Goal: Check status: Check status

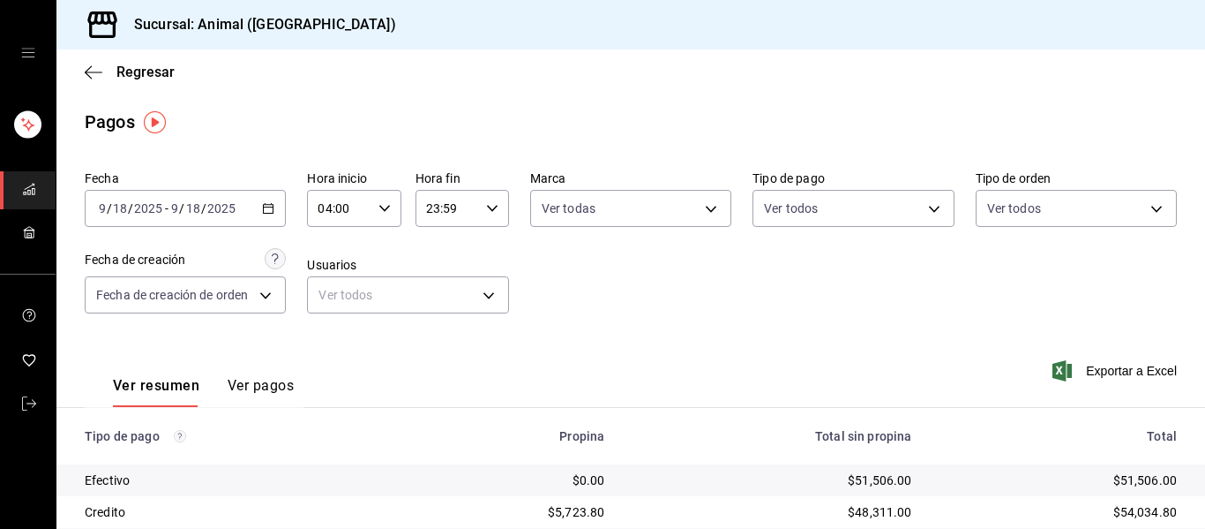
click at [268, 205] on \(Stroke\) "button" at bounding box center [268, 209] width 11 height 10
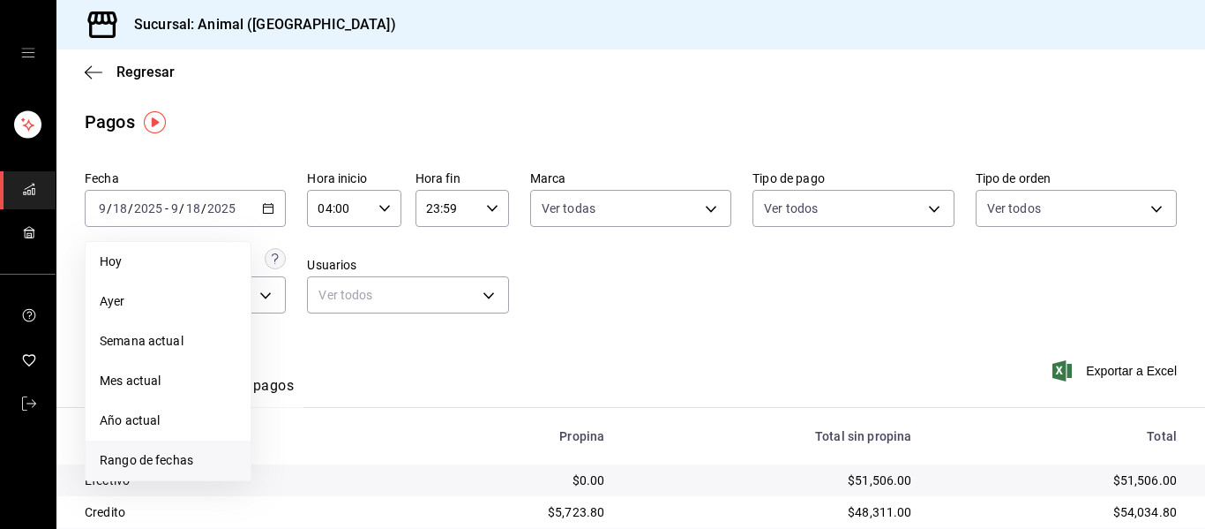
click at [170, 454] on span "Rango de fechas" at bounding box center [168, 460] width 137 height 19
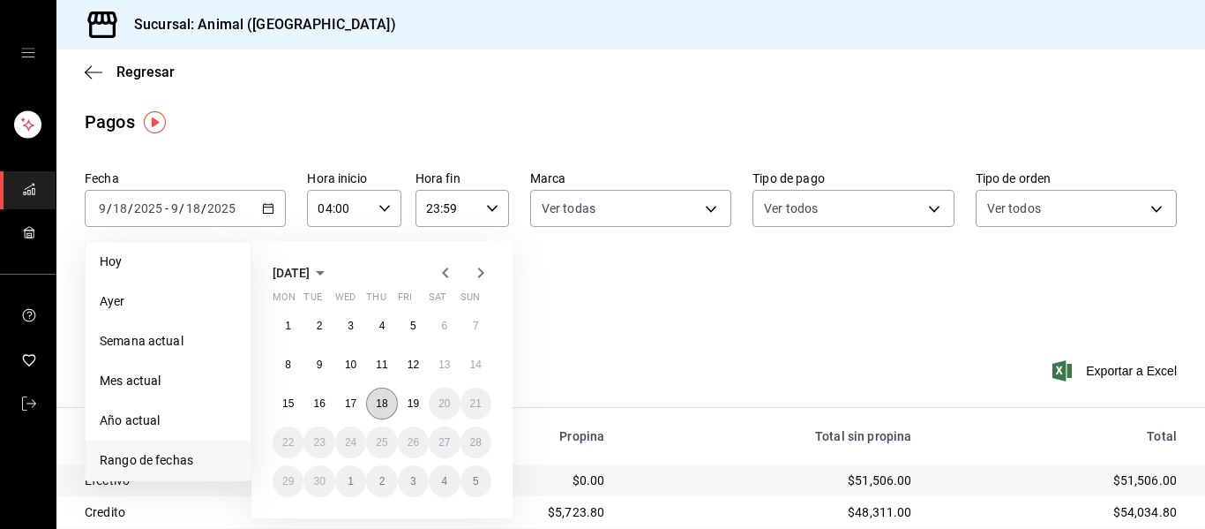
click at [381, 404] on abbr "18" at bounding box center [381, 403] width 11 height 12
drag, startPoint x: 414, startPoint y: 406, endPoint x: 413, endPoint y: 415, distance: 8.9
click at [413, 415] on button "19" at bounding box center [413, 403] width 31 height 32
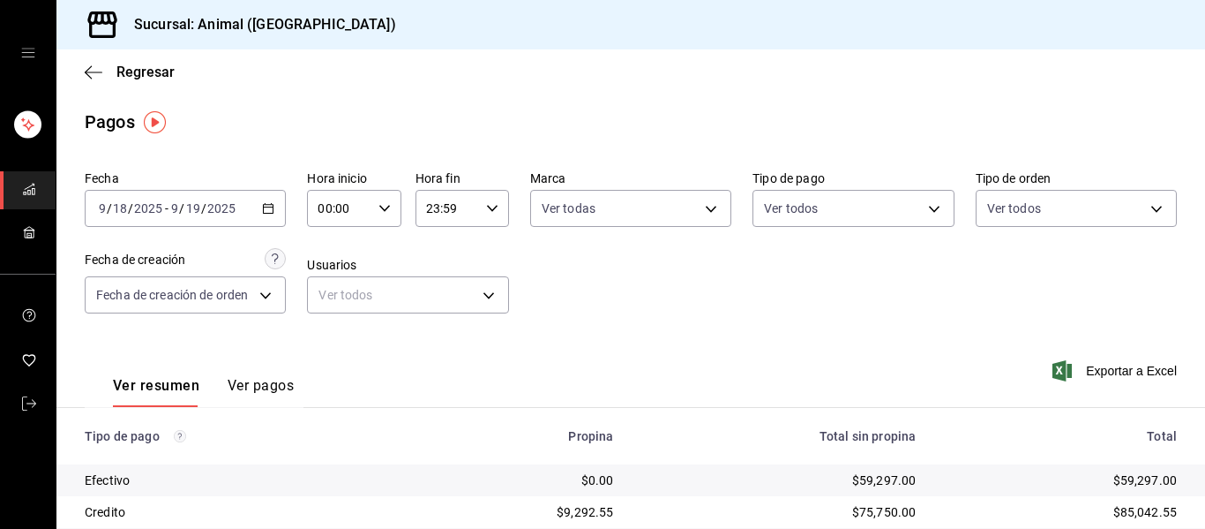
click at [381, 207] on icon "button" at bounding box center [385, 208] width 12 height 12
drag, startPoint x: 336, startPoint y: 313, endPoint x: 327, endPoint y: 319, distance: 10.3
click at [332, 318] on span "04" at bounding box center [328, 313] width 19 height 14
type input "04:00"
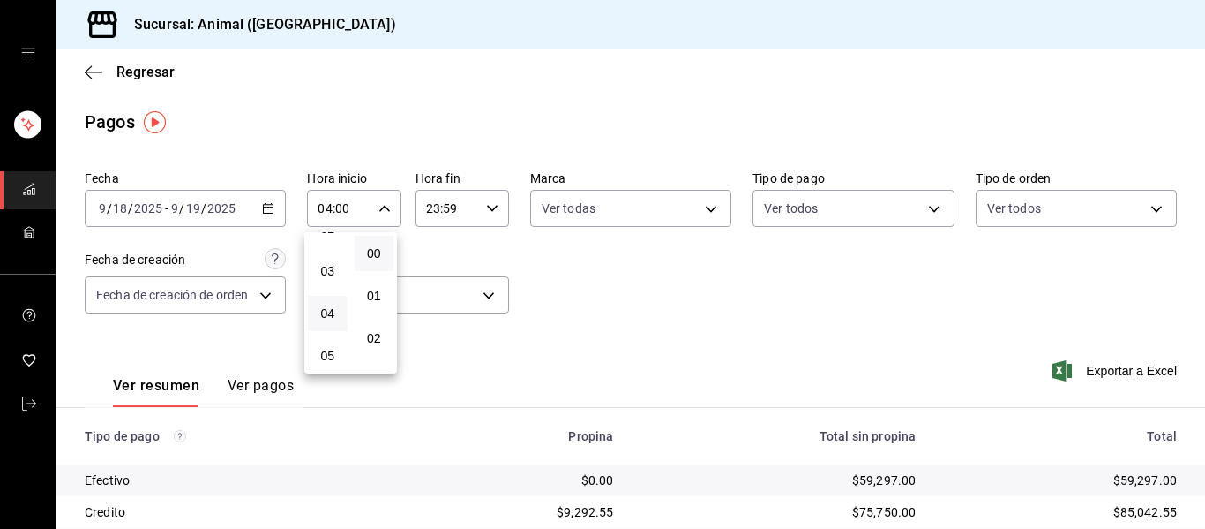
click at [424, 362] on div at bounding box center [602, 264] width 1205 height 529
click at [492, 207] on \(Stroke\) "button" at bounding box center [492, 208] width 11 height 6
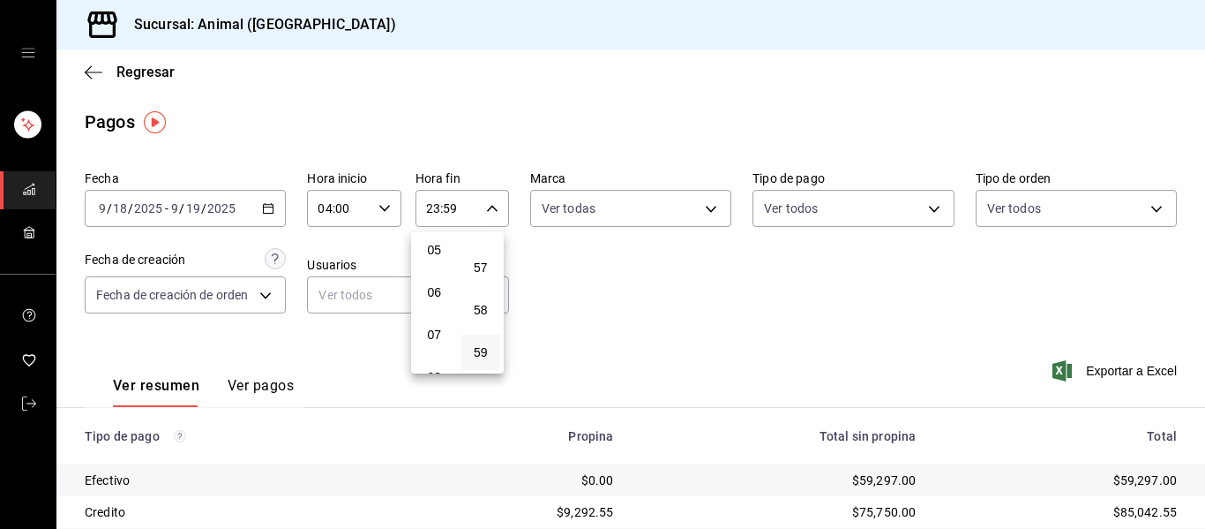
scroll to position [212, 0]
click at [439, 260] on button "05" at bounding box center [435, 253] width 40 height 35
type input "05:59"
click at [822, 308] on div at bounding box center [602, 264] width 1205 height 529
click at [705, 212] on body "Sucursal: Animal ([GEOGRAPHIC_DATA]) Regresar Pagos Fecha [DATE] [DATE] - [DATE…" at bounding box center [602, 264] width 1205 height 529
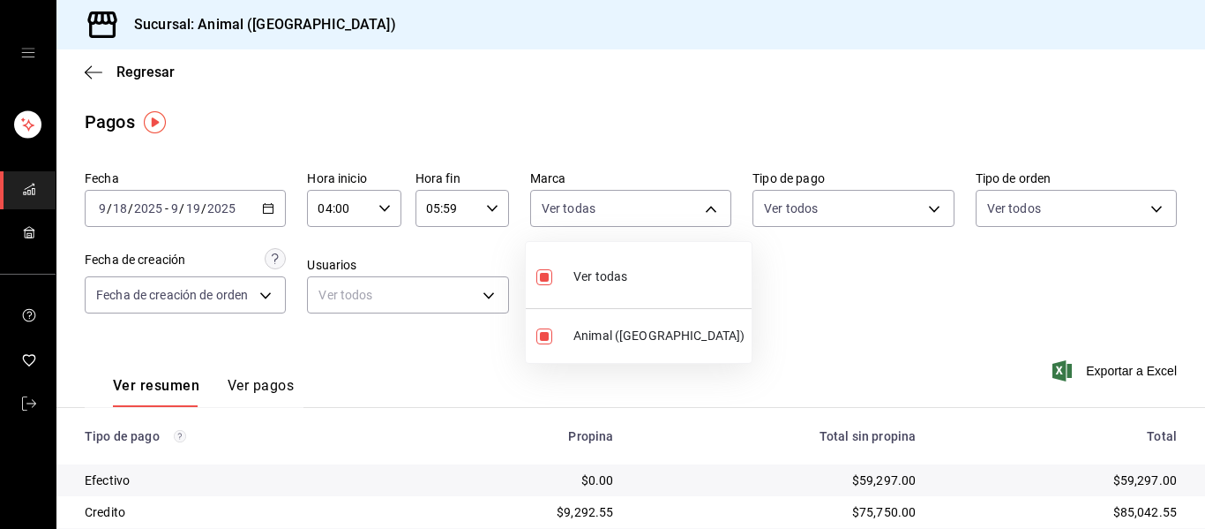
click at [692, 287] on li "Ver todas" at bounding box center [639, 275] width 226 height 52
checkbox input "false"
click at [921, 358] on div at bounding box center [602, 264] width 1205 height 529
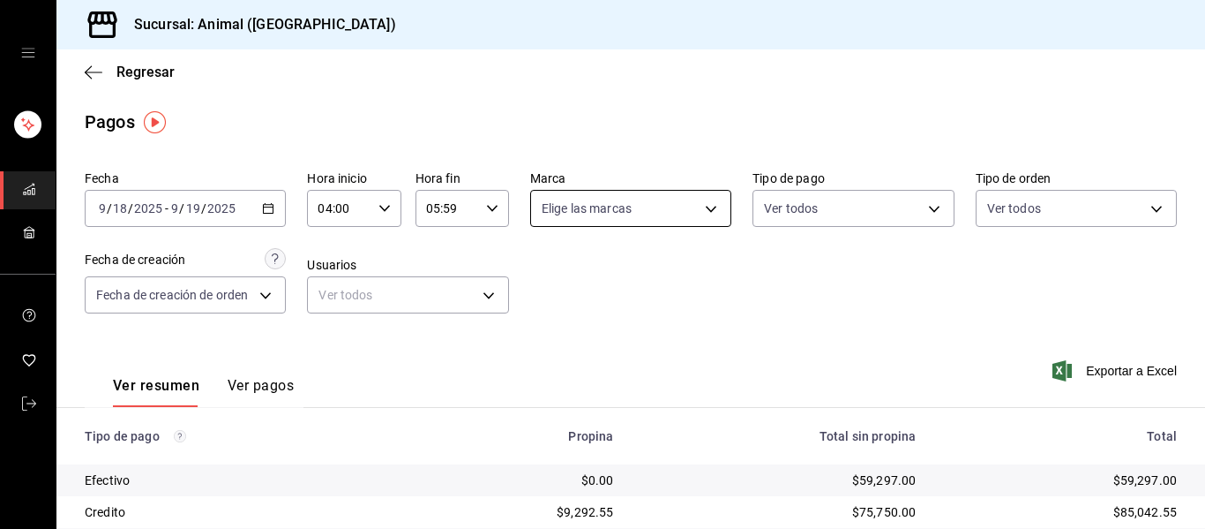
click at [700, 212] on body "Sucursal: Animal ([GEOGRAPHIC_DATA]) Regresar Pagos Fecha [DATE] [DATE] - [DATE…" at bounding box center [602, 264] width 1205 height 529
click at [680, 256] on li "Ver todas" at bounding box center [639, 275] width 226 height 52
type input "96838179-8fbb-4073-aae3-1789726318c8"
checkbox input "true"
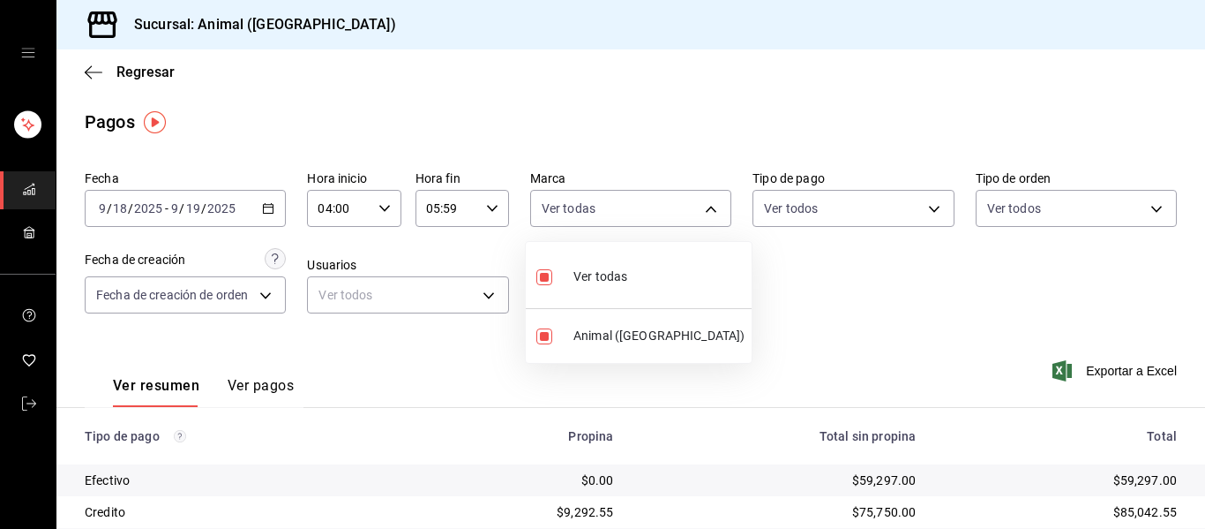
click at [901, 297] on div at bounding box center [602, 264] width 1205 height 529
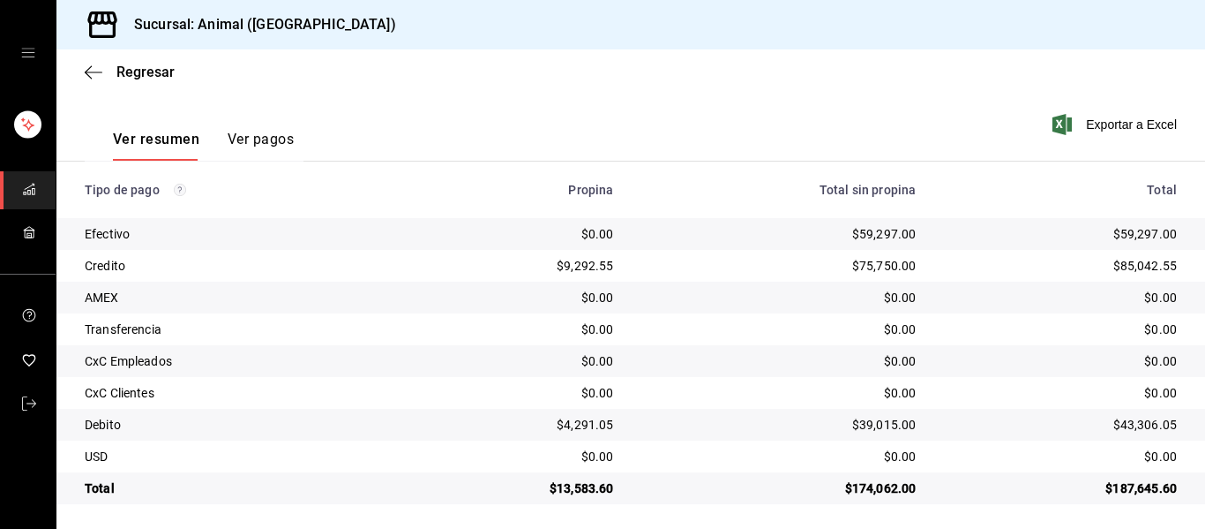
scroll to position [251, 0]
